Goal: Go to known website: Go to known website

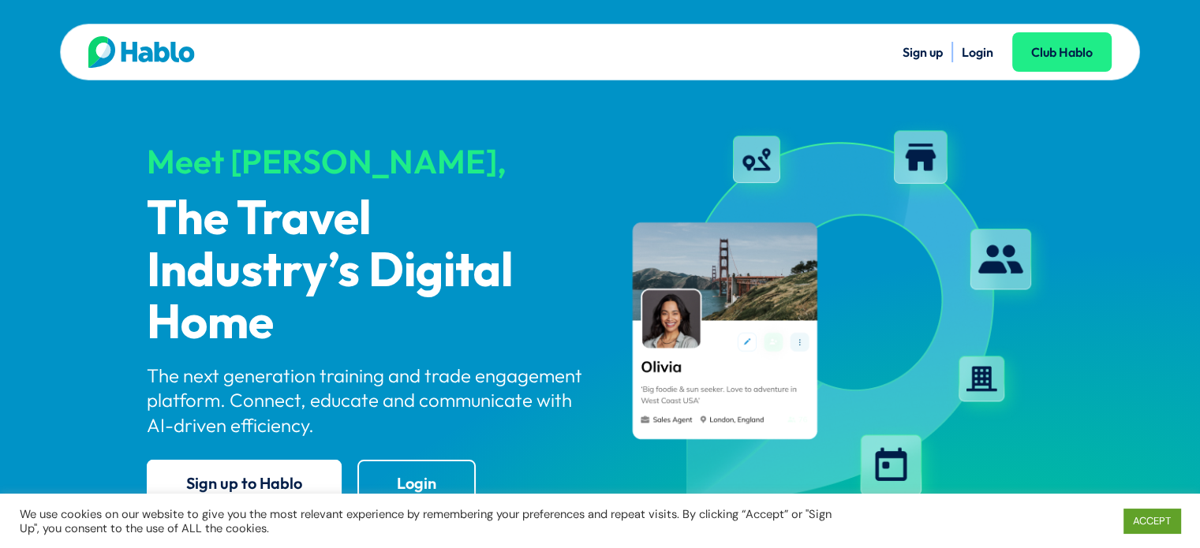
click at [963, 53] on link "Login" at bounding box center [978, 52] width 32 height 16
